Goal: Transaction & Acquisition: Book appointment/travel/reservation

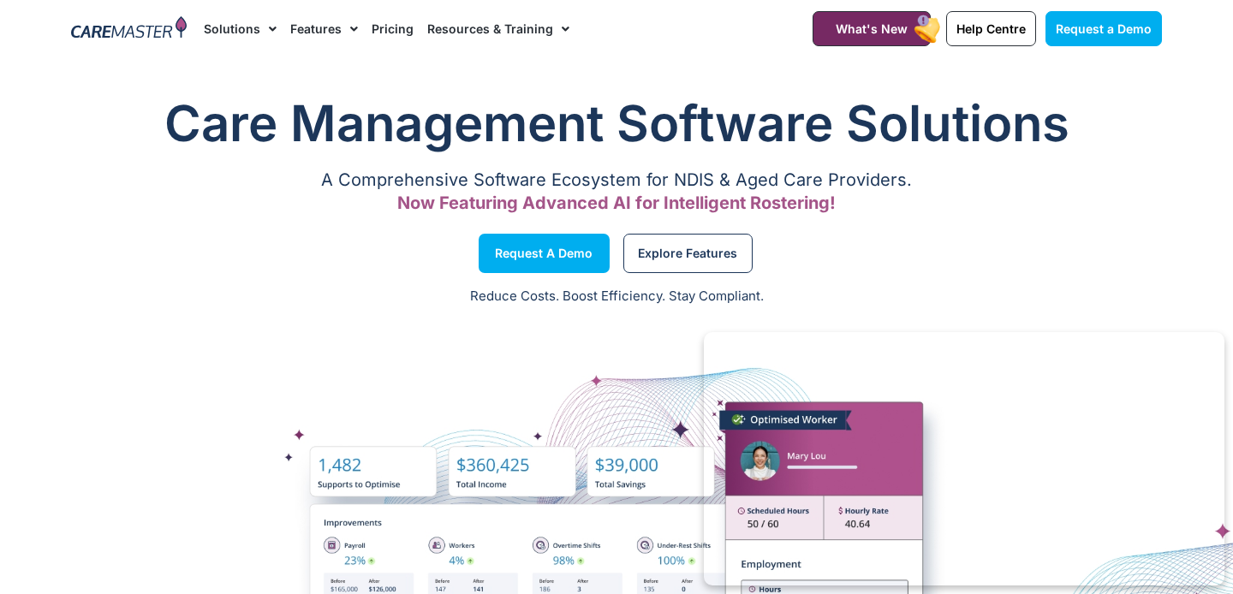
click at [381, 33] on link "Pricing" at bounding box center [393, 28] width 42 height 57
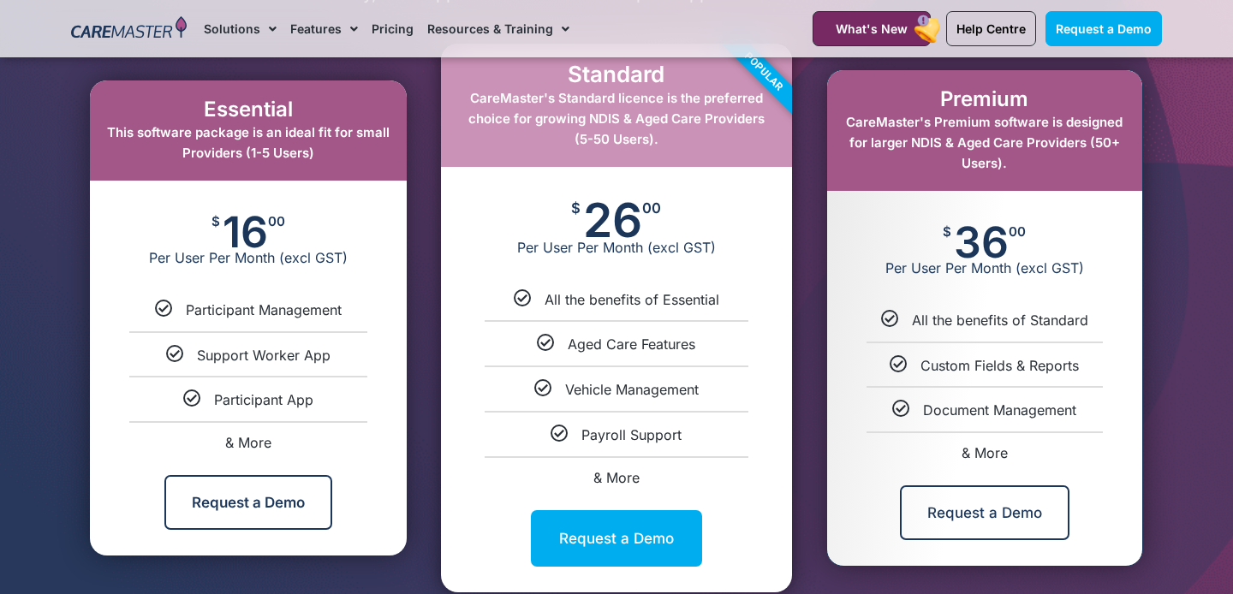
scroll to position [943, 0]
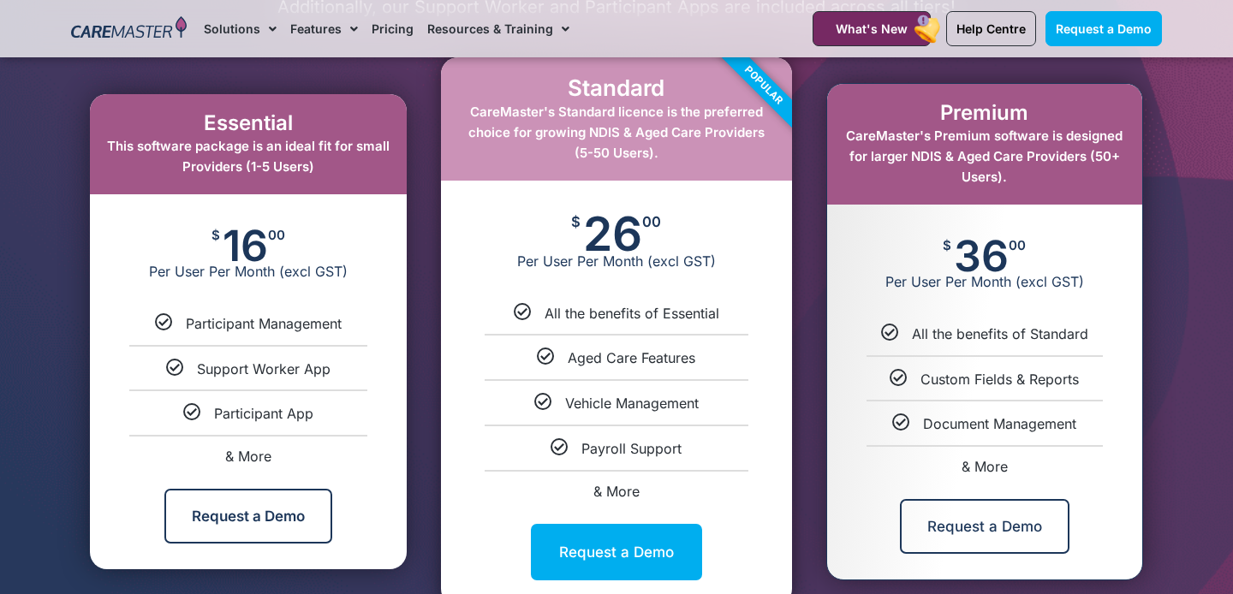
scroll to position [925, 0]
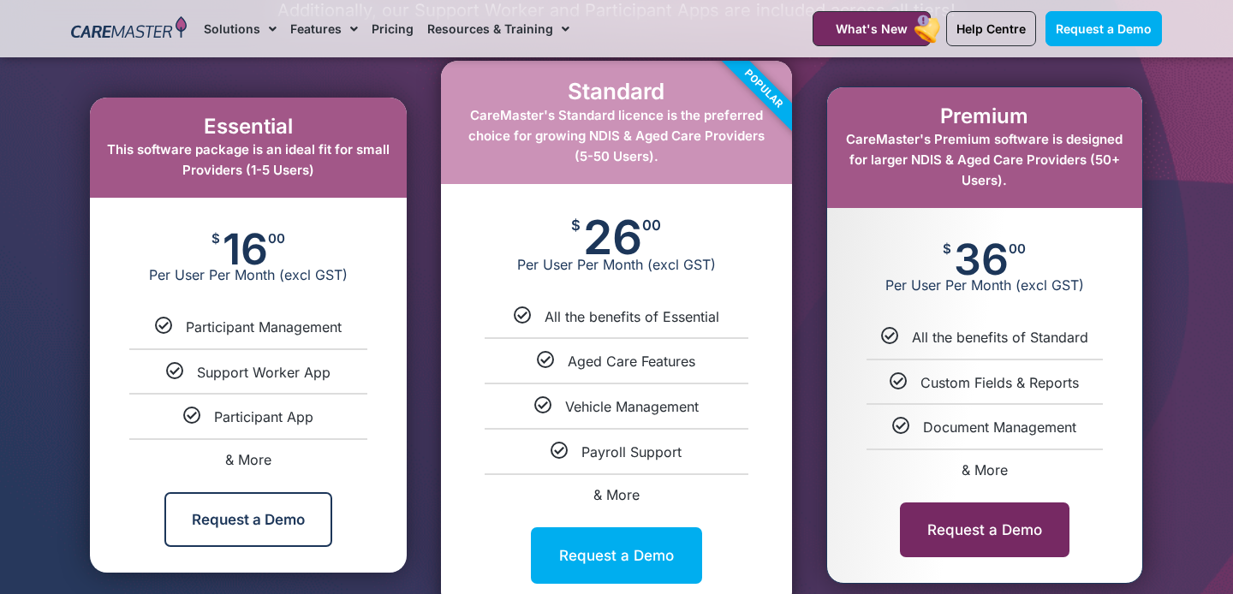
click at [998, 521] on link "Request a Demo" at bounding box center [985, 530] width 170 height 55
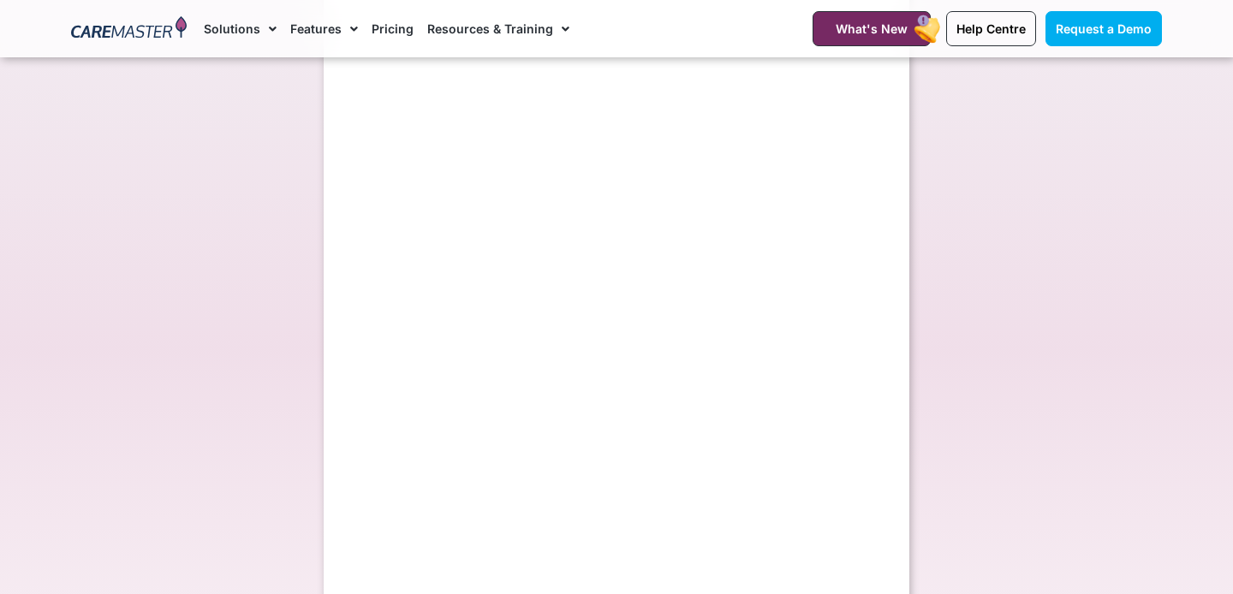
scroll to position [347, 0]
select select "**"
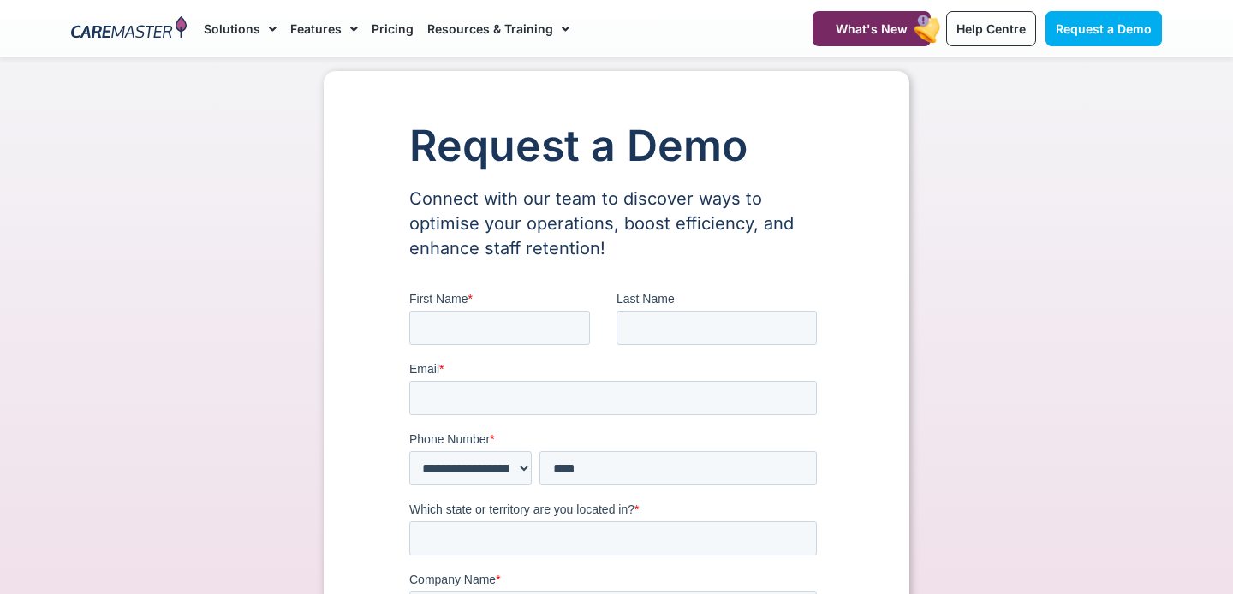
scroll to position [0, 0]
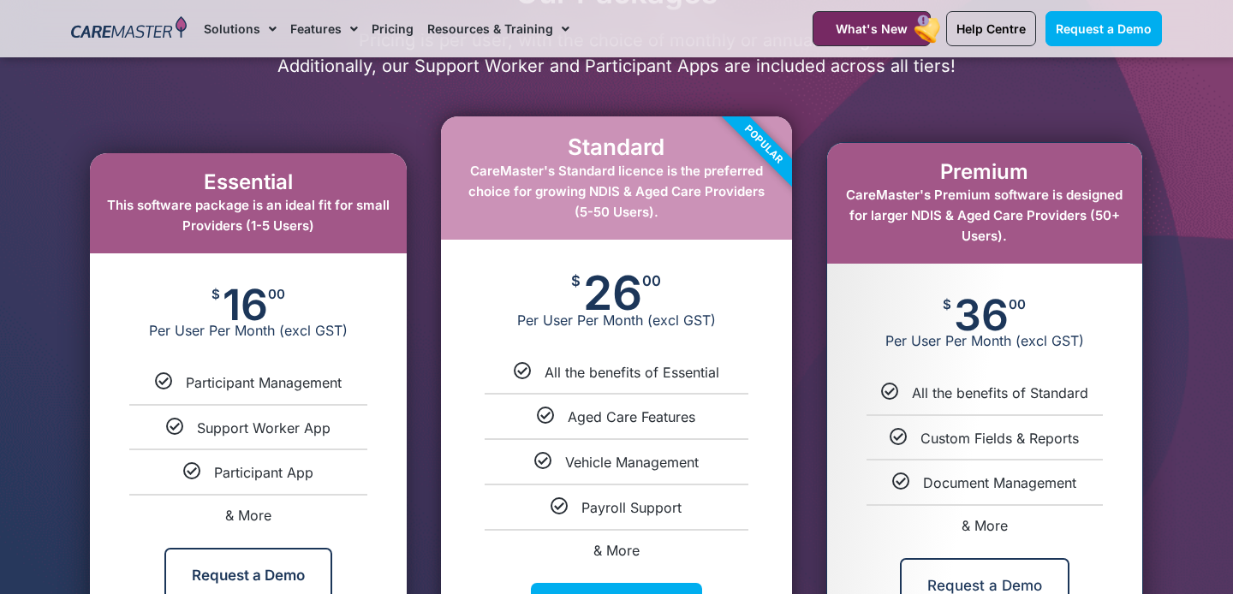
scroll to position [864, 0]
